Goal: Task Accomplishment & Management: Use online tool/utility

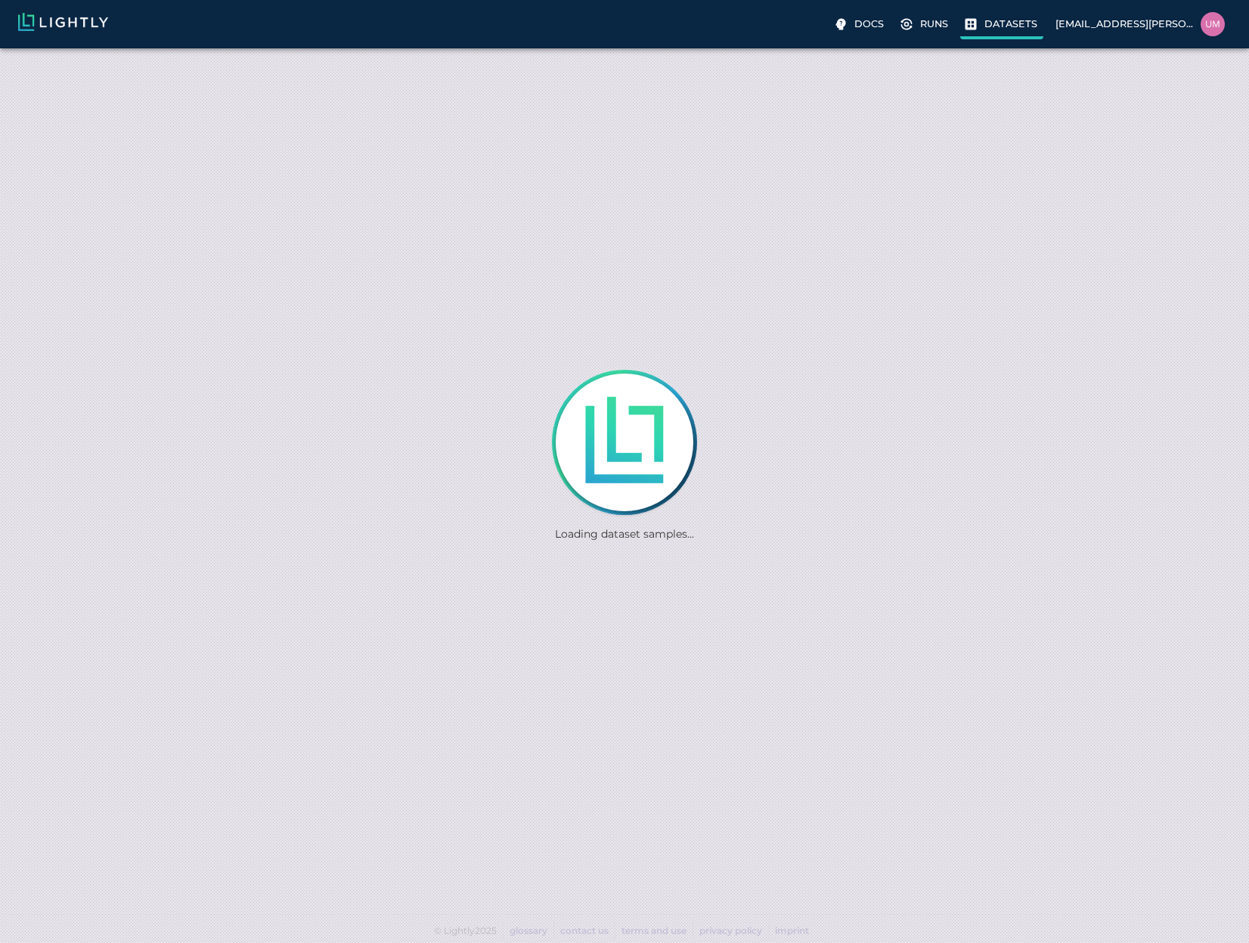
click at [1005, 36] on label "Datasets" at bounding box center [1001, 25] width 83 height 27
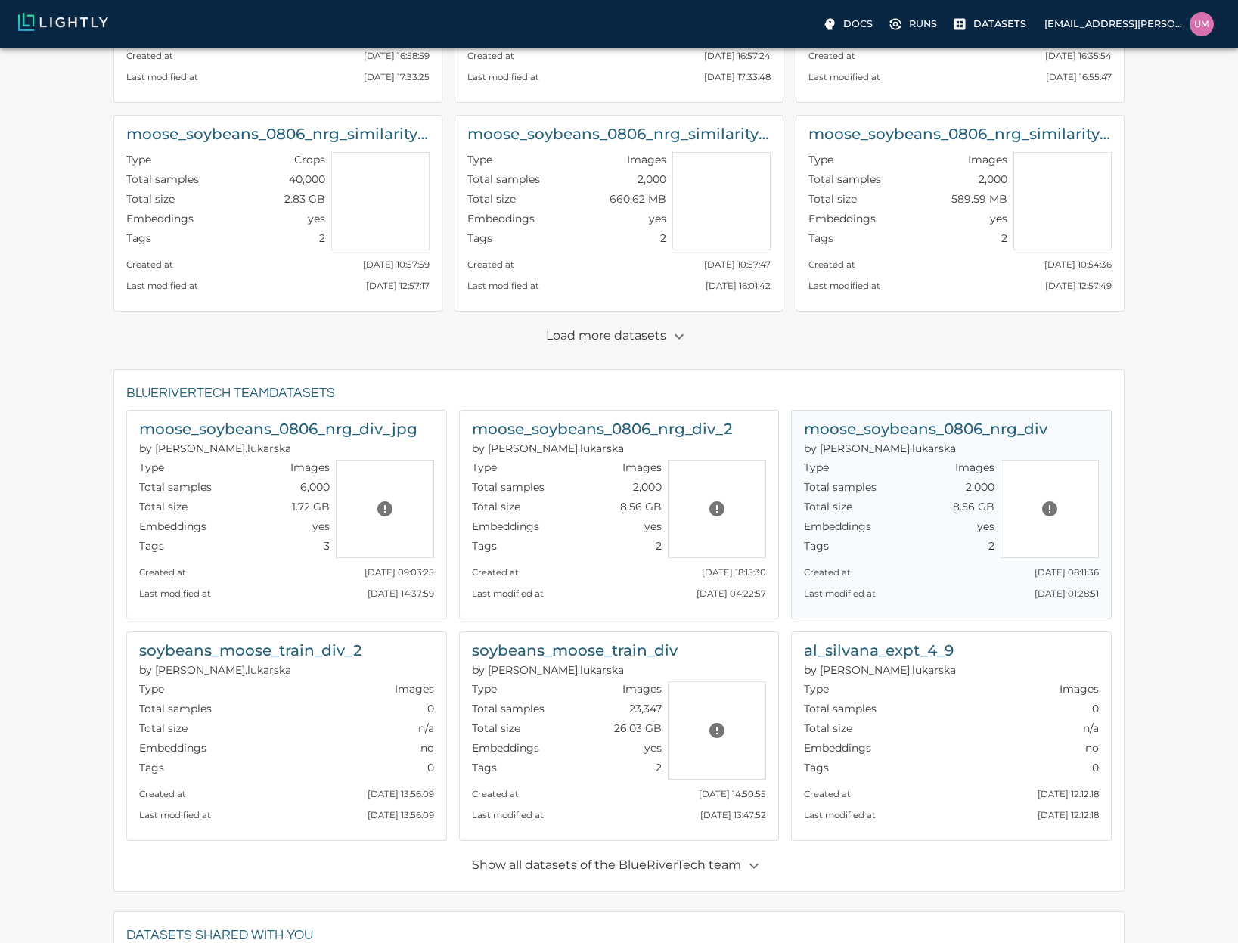
scroll to position [519, 0]
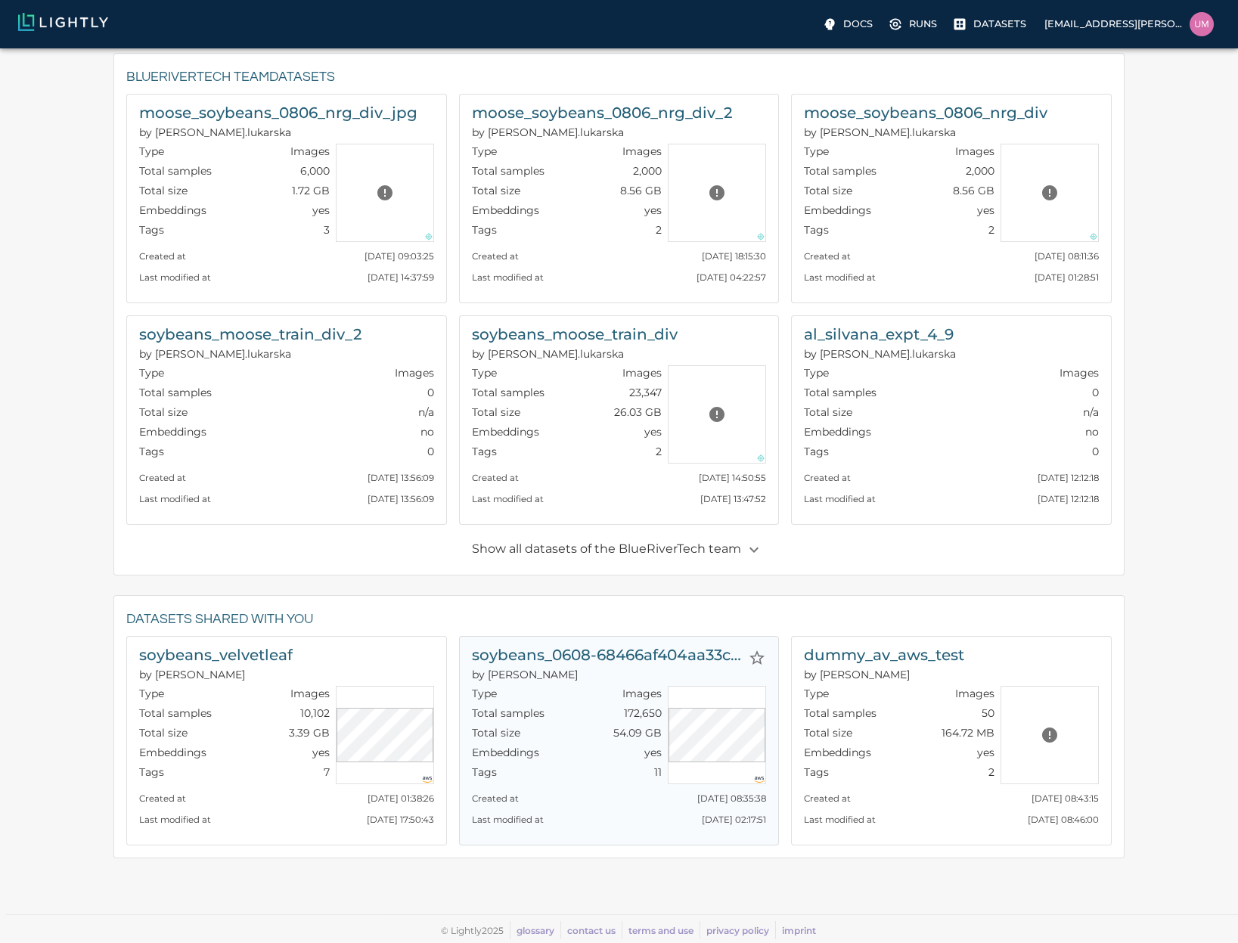
click at [624, 658] on h6 "soybeans_0608-68466af404aa33cae55f6201_nrg_jpg" at bounding box center [607, 655] width 271 height 24
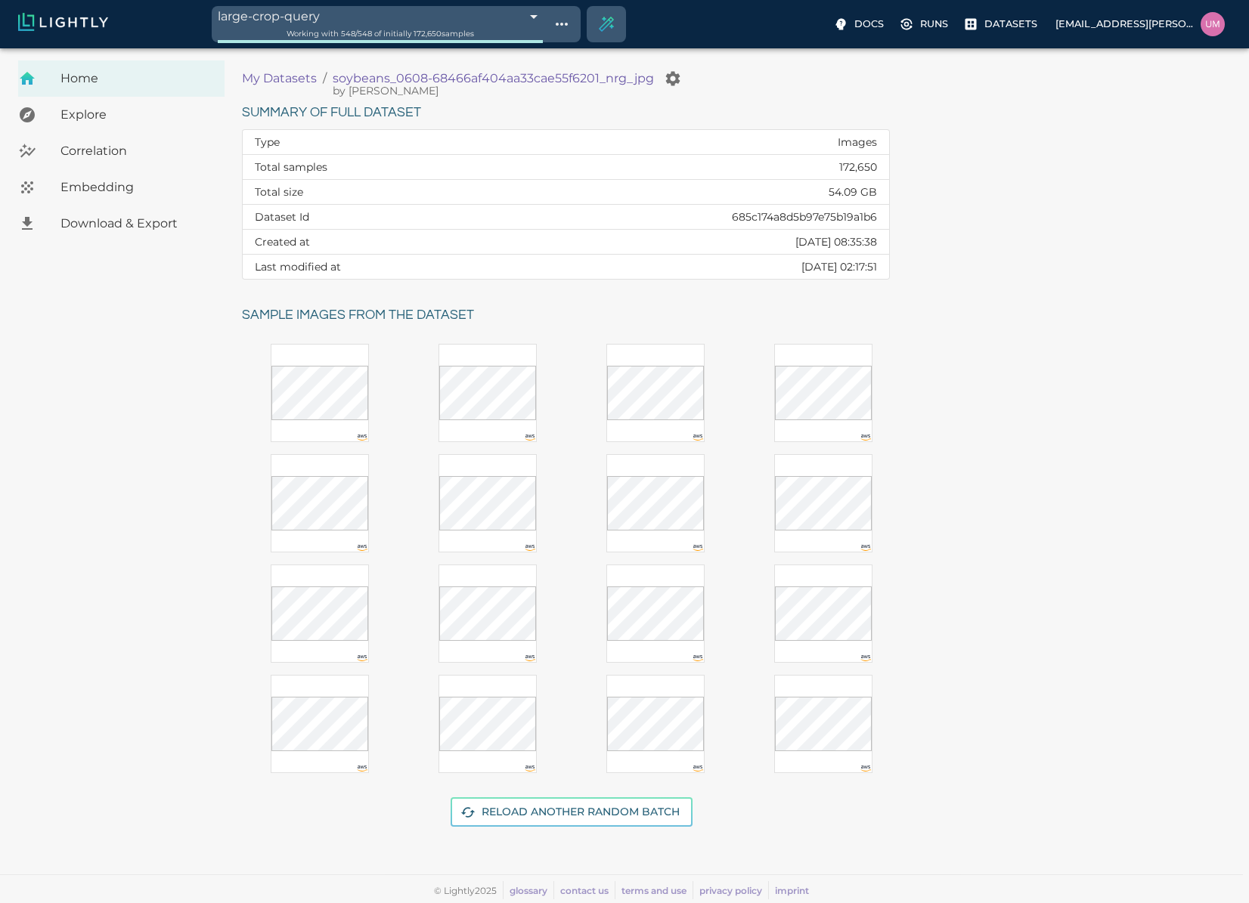
click at [379, 48] on body "large-crop-query 68c0e457de19f9d88f33aab5 Working with 548 / 548 of initially 1…" at bounding box center [624, 475] width 1249 height 855
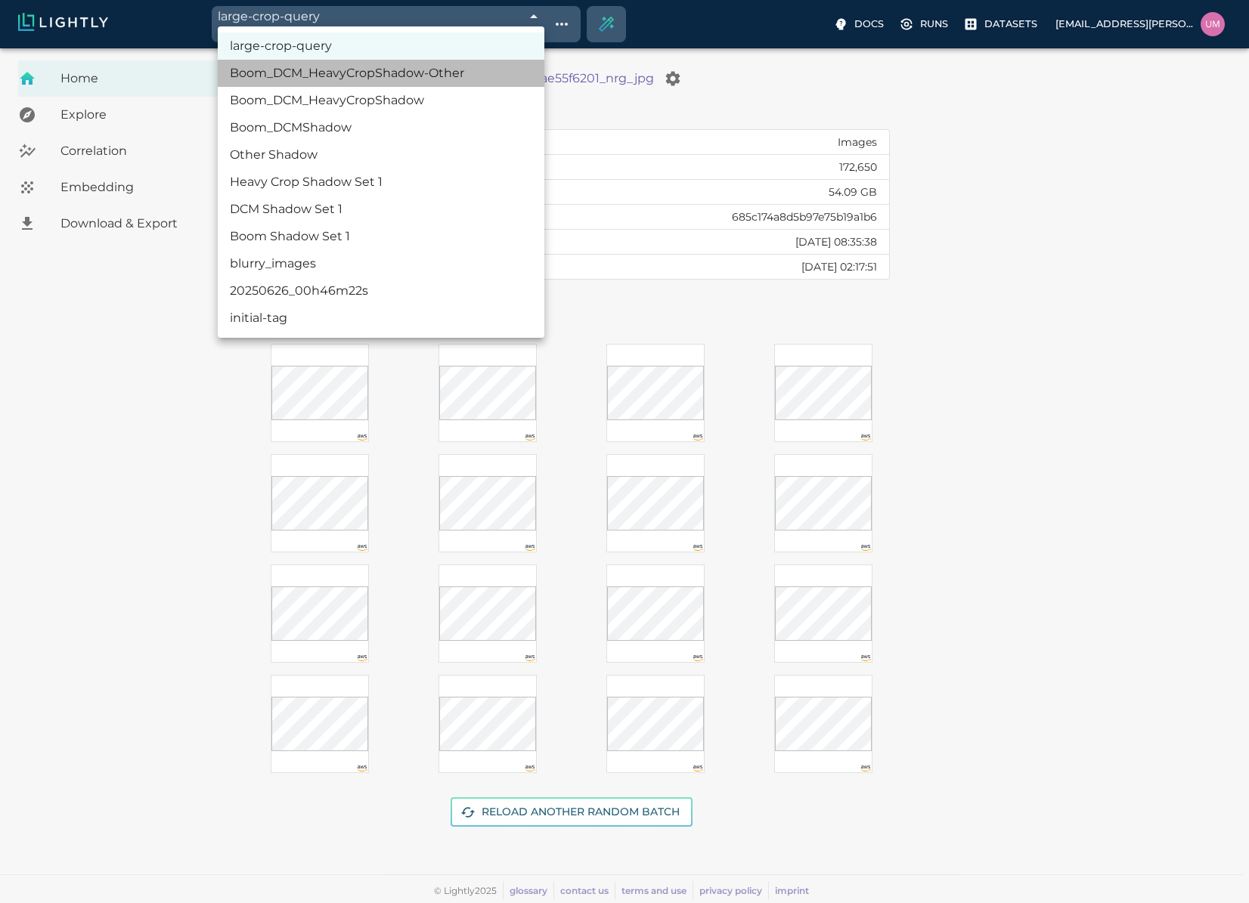
click at [345, 84] on li "Boom_DCM_HeavyCropShadow-Other" at bounding box center [381, 73] width 327 height 27
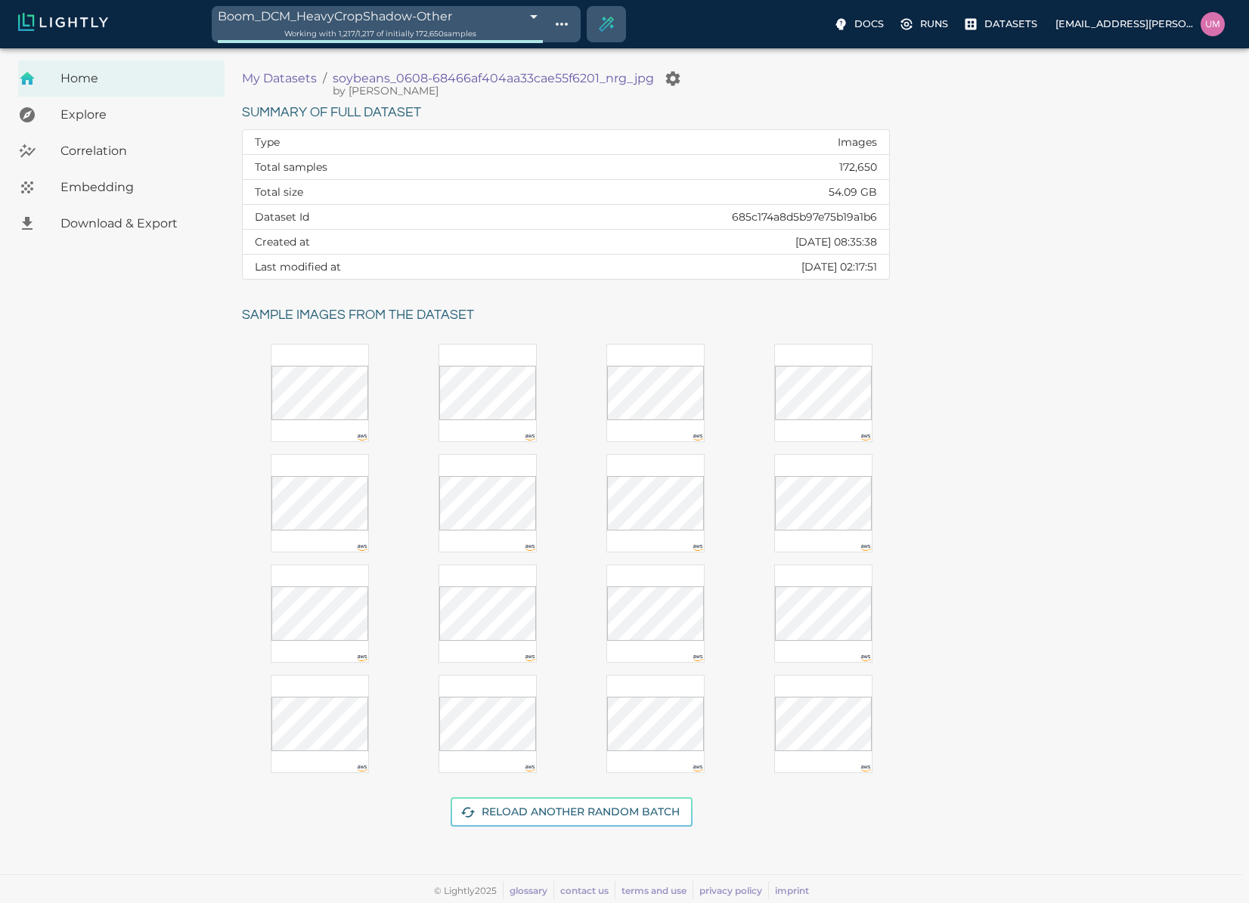
click at [455, 48] on body "Boom_DCM_HeavyCropShadow-Other 68c0dcf4de19f9d88f327b31 Working with 1,217 / 1,…" at bounding box center [624, 475] width 1249 height 855
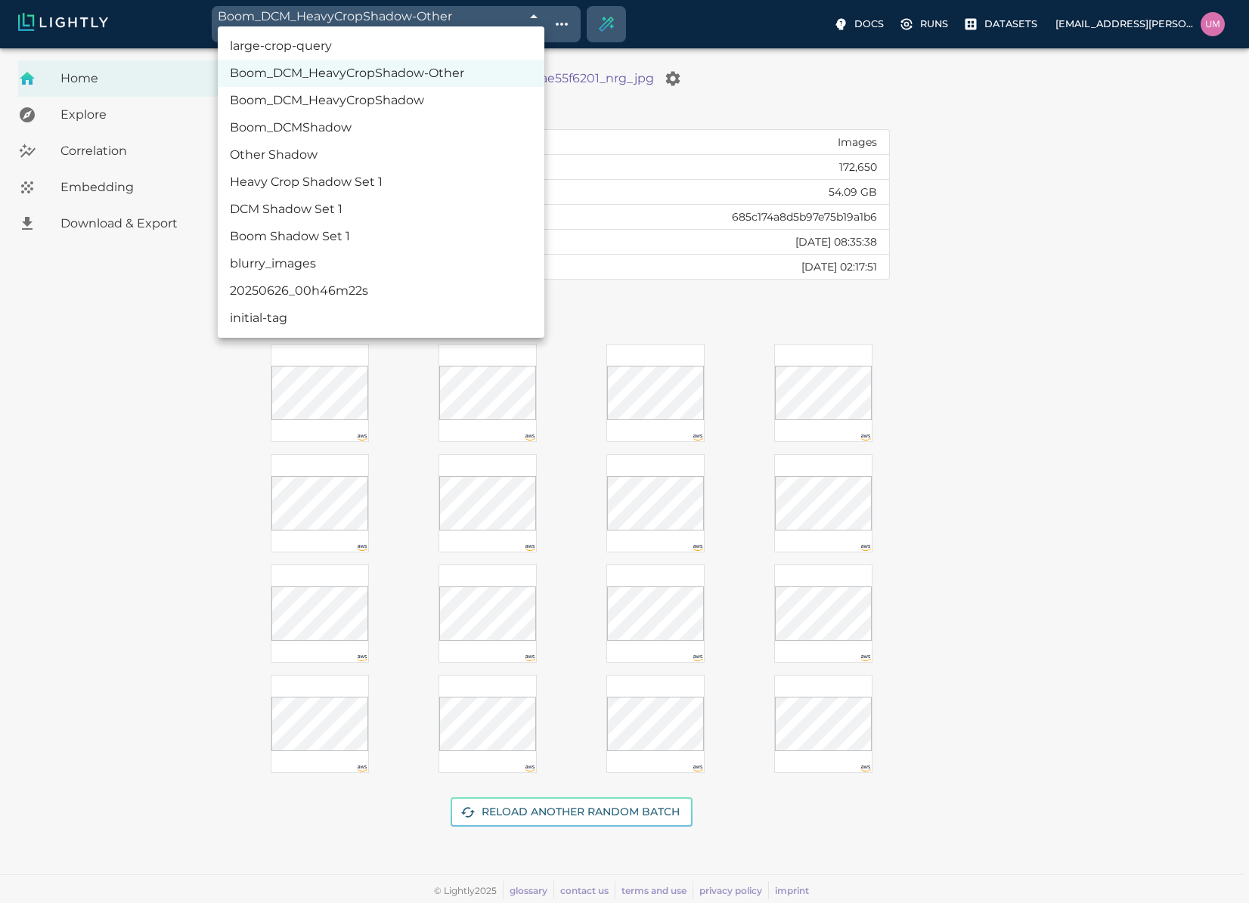
click at [412, 124] on li "Boom_DCMShadow" at bounding box center [381, 127] width 327 height 27
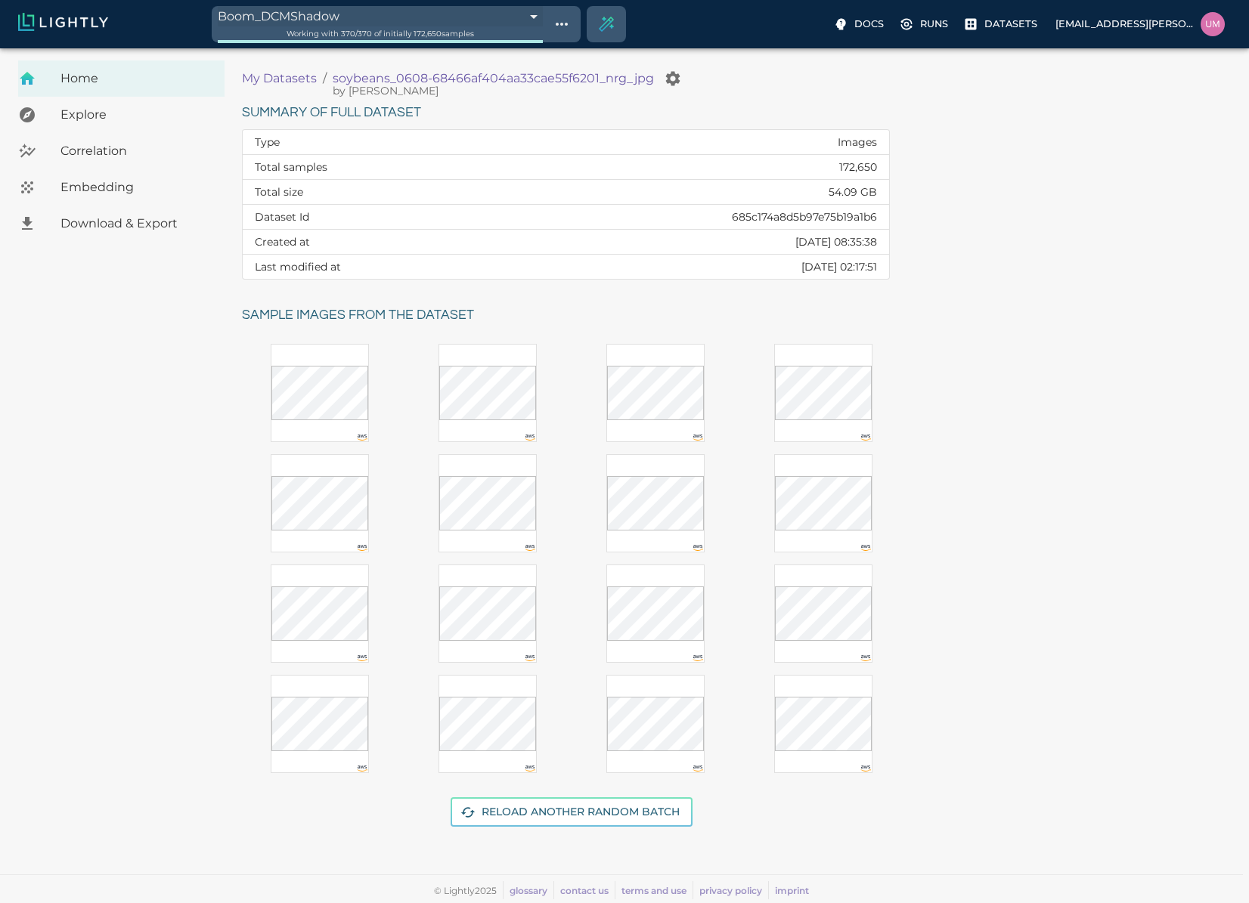
type input "68be4fd09ddfbf2753f7cfd2"
